Goal: Transaction & Acquisition: Book appointment/travel/reservation

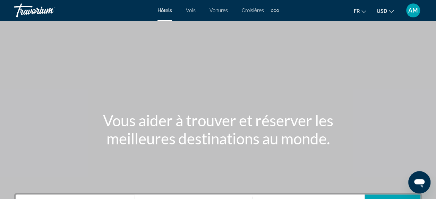
click at [392, 15] on button "USD USD ($) MXN (Mex$) CAD (Can$) GBP (£) EUR (€) AUD (A$) NZD (NZ$) CNY (CN¥)" at bounding box center [385, 11] width 17 height 10
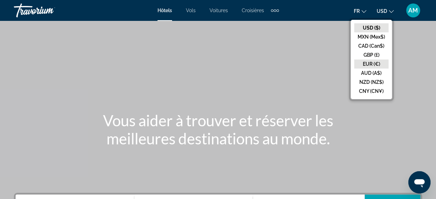
click at [376, 64] on button "EUR (€)" at bounding box center [371, 63] width 34 height 9
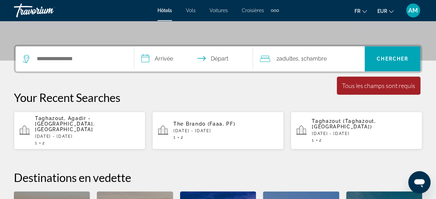
scroll to position [149, 0]
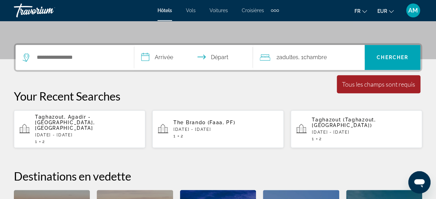
click at [62, 125] on div "Taghazout, Agadir - [GEOGRAPHIC_DATA], [GEOGRAPHIC_DATA] [DATE] - [DATE] 1 2" at bounding box center [87, 129] width 105 height 30
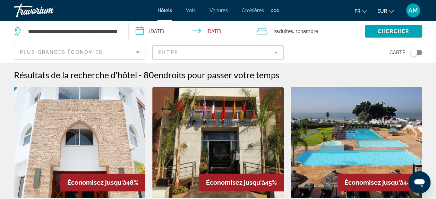
click at [178, 56] on mat-form-field "Filtre" at bounding box center [218, 52] width 132 height 15
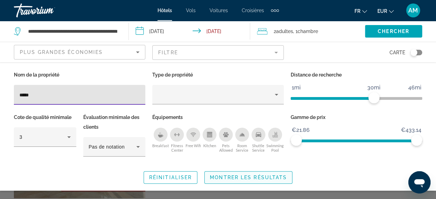
type input "*****"
click at [215, 174] on span "Montrer les résultats" at bounding box center [248, 177] width 77 height 6
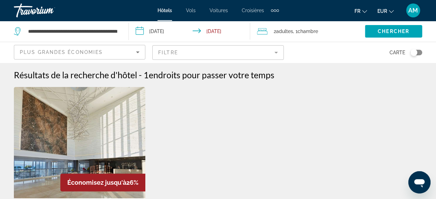
click at [416, 52] on div "Toggle map" at bounding box center [414, 52] width 7 height 7
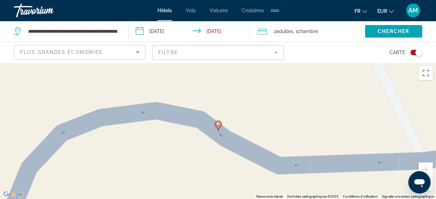
click at [431, 186] on button "Zoom arrière" at bounding box center [426, 183] width 14 height 14
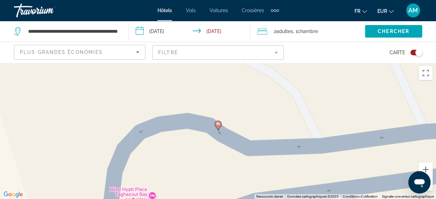
click at [431, 186] on button "Zoom arrière" at bounding box center [426, 183] width 14 height 14
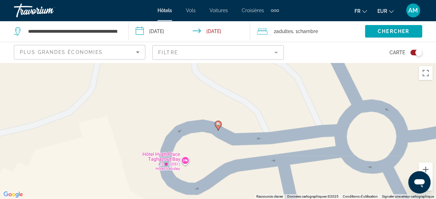
click at [431, 186] on button "Zoom arrière" at bounding box center [426, 183] width 14 height 14
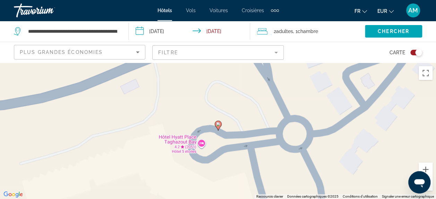
click at [431, 186] on button "Zoom arrière" at bounding box center [426, 183] width 14 height 14
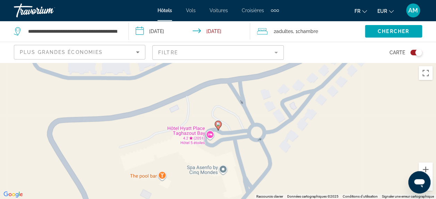
click at [431, 186] on button "Zoom arrière" at bounding box center [426, 183] width 14 height 14
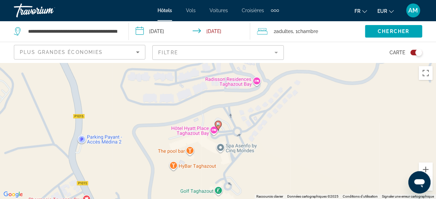
click at [431, 186] on button "Zoom arrière" at bounding box center [426, 183] width 14 height 14
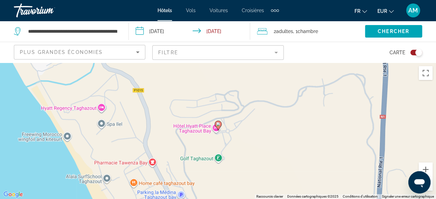
click at [431, 186] on button "Zoom arrière" at bounding box center [426, 183] width 14 height 14
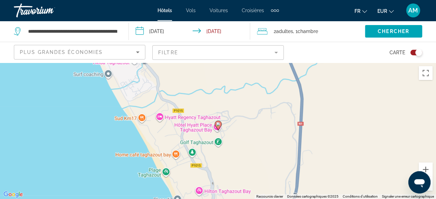
click at [431, 186] on button "Zoom arrière" at bounding box center [426, 183] width 14 height 14
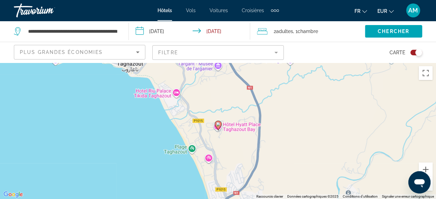
click at [431, 186] on button "Zoom arrière" at bounding box center [426, 183] width 14 height 14
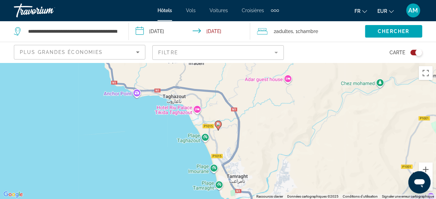
click at [431, 186] on button "Zoom arrière" at bounding box center [426, 183] width 14 height 14
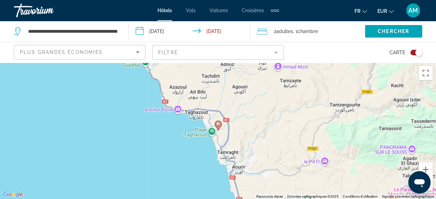
click at [431, 186] on button "Zoom arrière" at bounding box center [426, 183] width 14 height 14
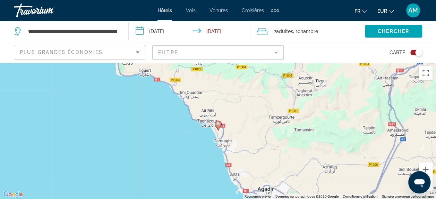
click at [431, 186] on button "Zoom arrière" at bounding box center [426, 183] width 14 height 14
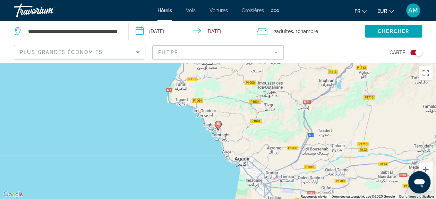
click at [417, 53] on div "Toggle map" at bounding box center [418, 52] width 7 height 7
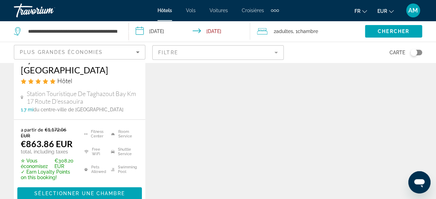
scroll to position [164, 0]
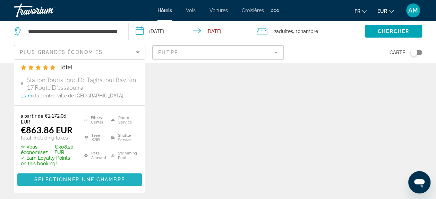
click at [127, 171] on span "Main content" at bounding box center [79, 179] width 125 height 17
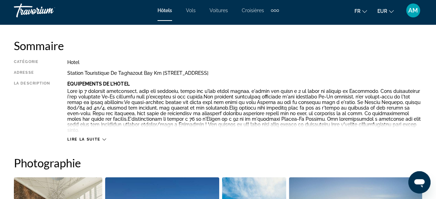
scroll to position [348, 0]
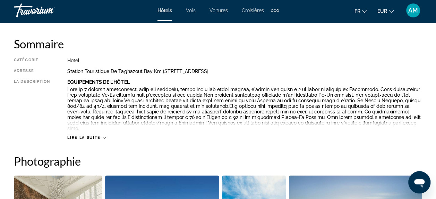
click at [93, 135] on span "Lire la suite" at bounding box center [83, 137] width 33 height 5
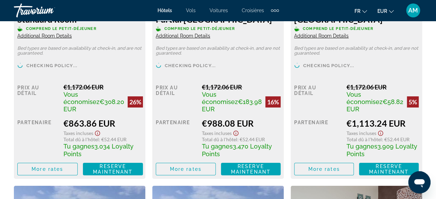
scroll to position [1190, 0]
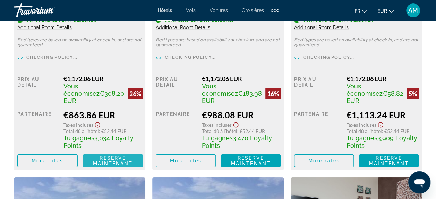
click at [123, 155] on span "Reserve maintenant" at bounding box center [113, 160] width 40 height 11
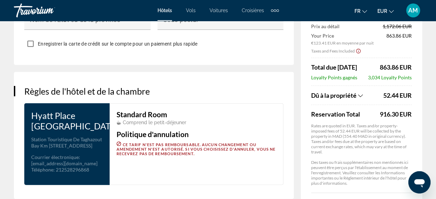
scroll to position [913, 0]
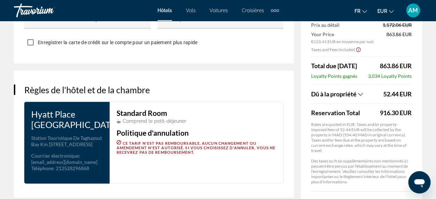
click at [360, 91] on icon "Show Taxes and Fees breakdown" at bounding box center [360, 94] width 5 height 6
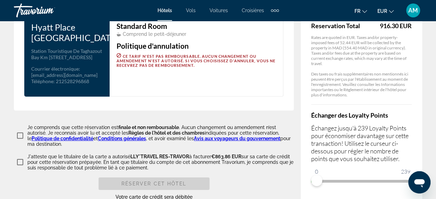
scroll to position [1012, 0]
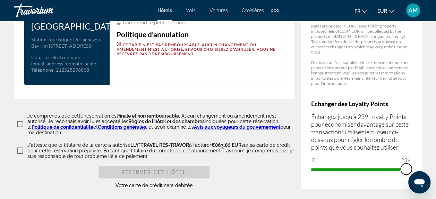
drag, startPoint x: 316, startPoint y: 160, endPoint x: 412, endPoint y: 162, distance: 95.1
click at [412, 168] on ngx-slider "0 239 239" at bounding box center [361, 168] width 101 height 1
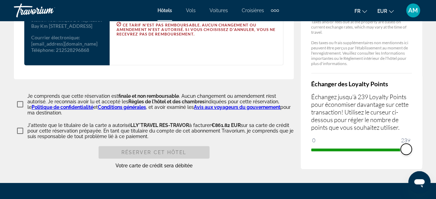
scroll to position [1054, 0]
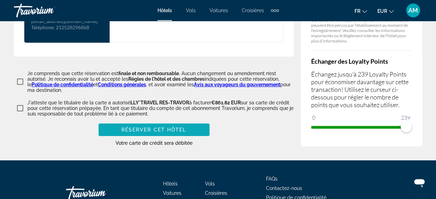
click at [162, 127] on span "Réserver cet hôtel" at bounding box center [153, 130] width 65 height 6
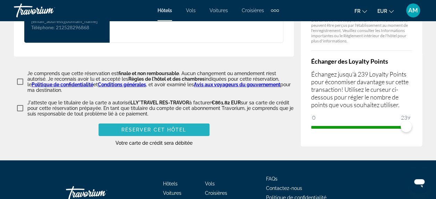
scroll to position [640, 0]
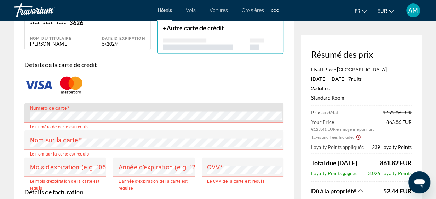
click at [32, 73] on div "Main content" at bounding box center [153, 84] width 259 height 23
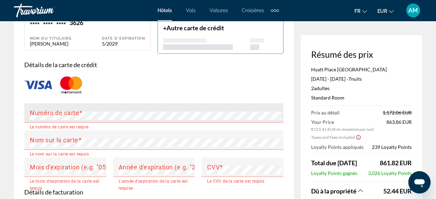
click at [60, 109] on mat-label "Numéro de carte" at bounding box center [54, 112] width 49 height 7
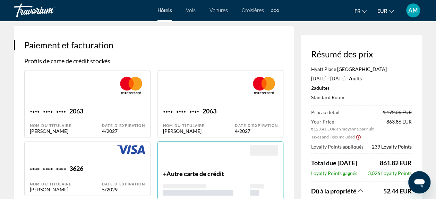
scroll to position [519, 0]
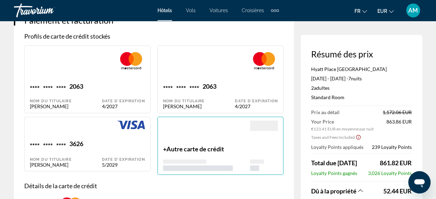
click at [125, 139] on div "Date d'expiration 5/2029" at bounding box center [123, 152] width 43 height 27
type input "*******"
type input "**********"
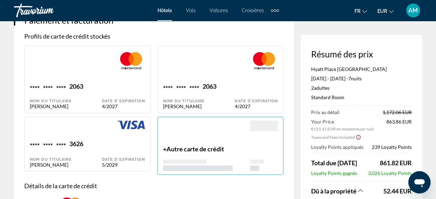
type input "*******"
type input "**********"
type input "*****"
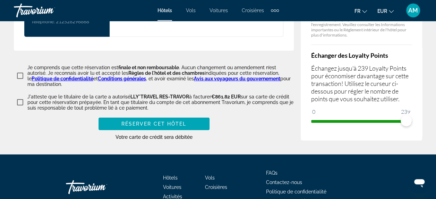
scroll to position [1051, 0]
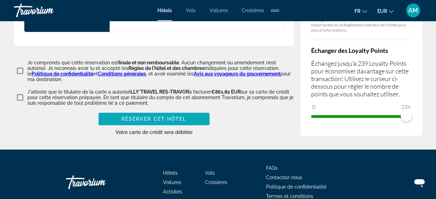
click at [175, 116] on span "Réserver cet hôtel" at bounding box center [153, 119] width 65 height 6
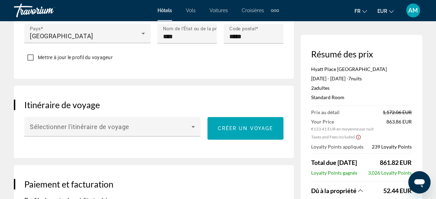
scroll to position [0, 0]
